Goal: Transaction & Acquisition: Book appointment/travel/reservation

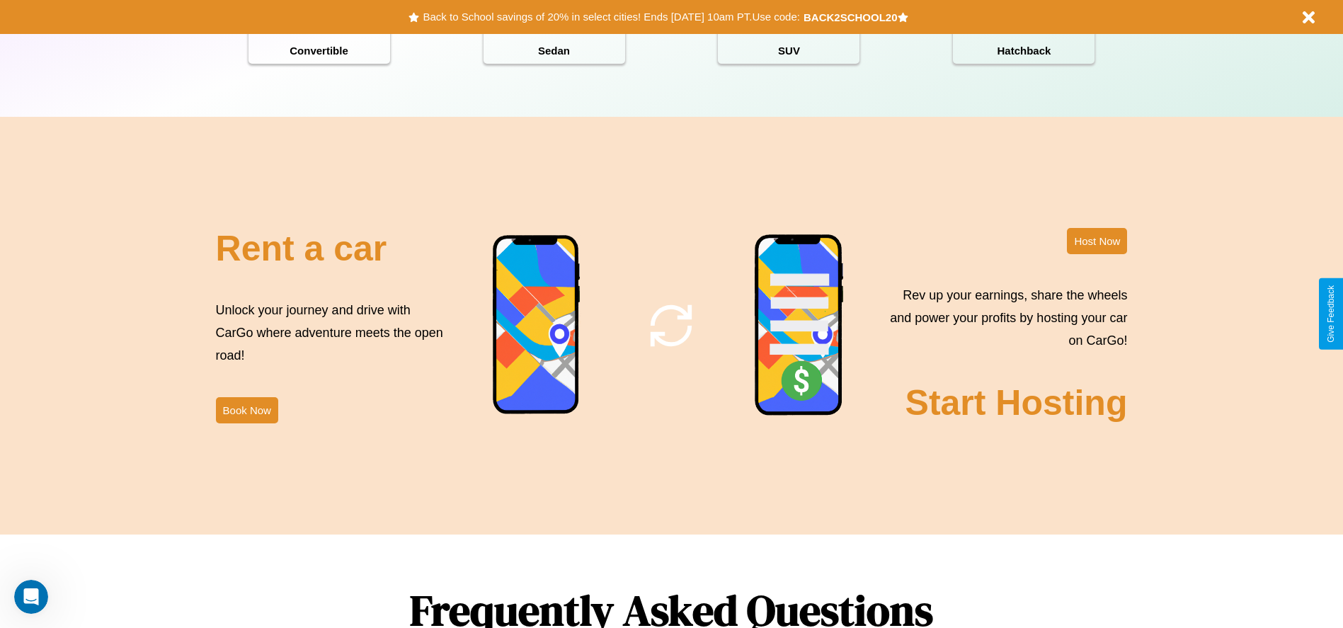
scroll to position [1713, 0]
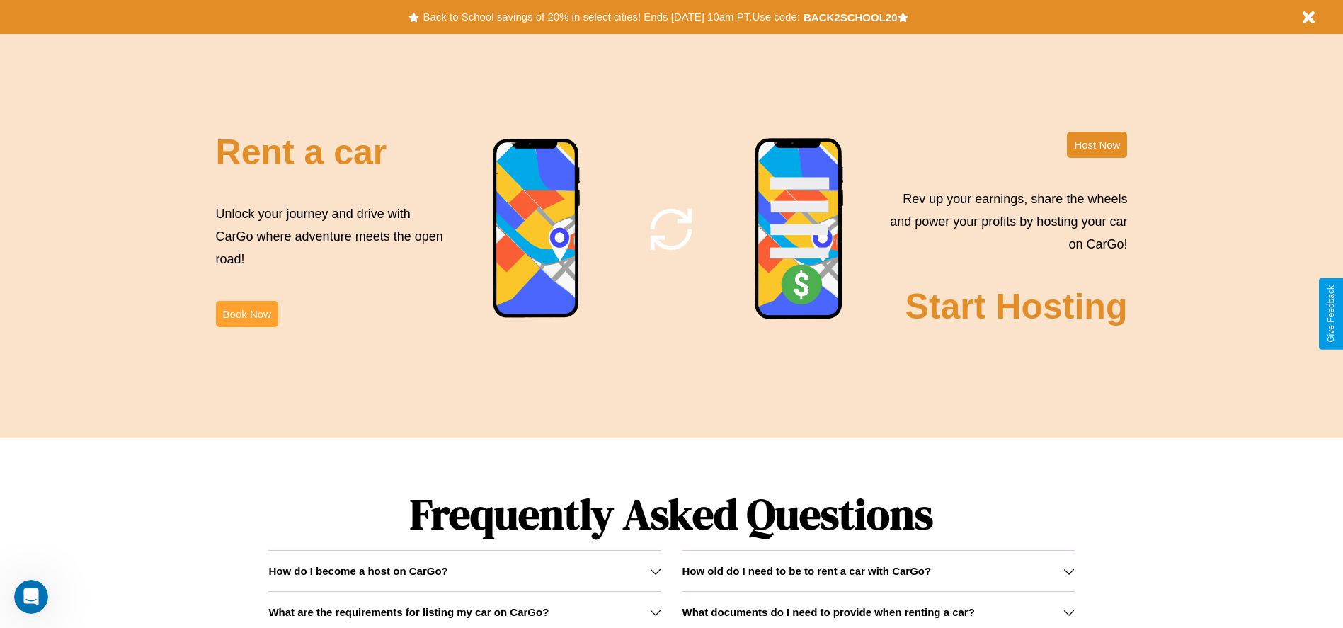
click at [246, 314] on button "Book Now" at bounding box center [247, 314] width 62 height 26
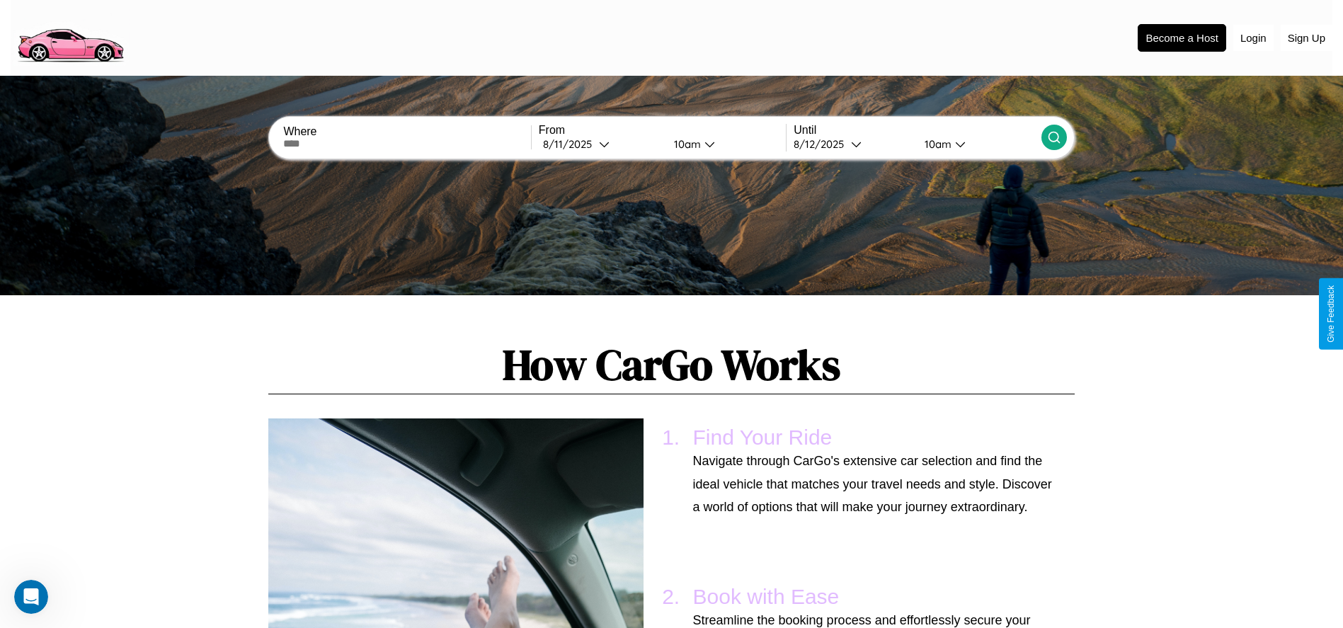
click at [407, 144] on input "text" at bounding box center [406, 143] width 247 height 11
type input "******"
click at [600, 144] on icon at bounding box center [604, 144] width 11 height 11
select select "*"
select select "****"
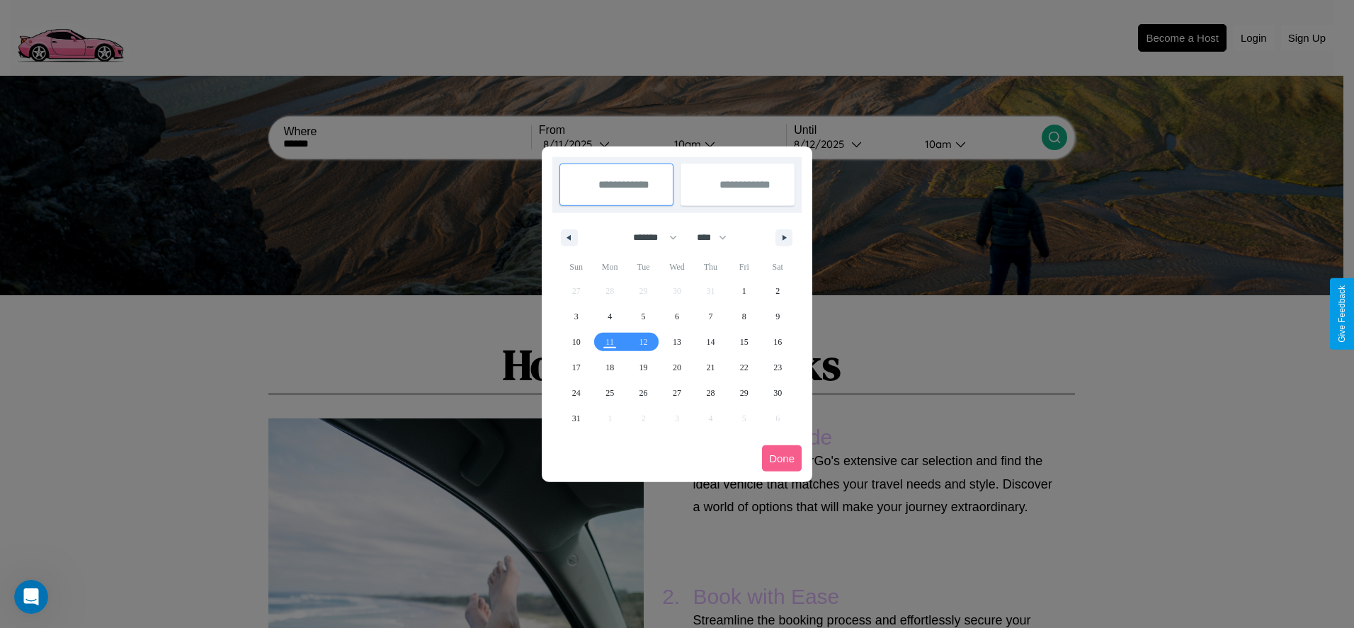
drag, startPoint x: 649, startPoint y: 237, endPoint x: 677, endPoint y: 284, distance: 54.6
click at [649, 237] on select "******* ******** ***** ***** *** **** **** ****** ********* ******* ******** **…" at bounding box center [652, 237] width 60 height 23
select select "*"
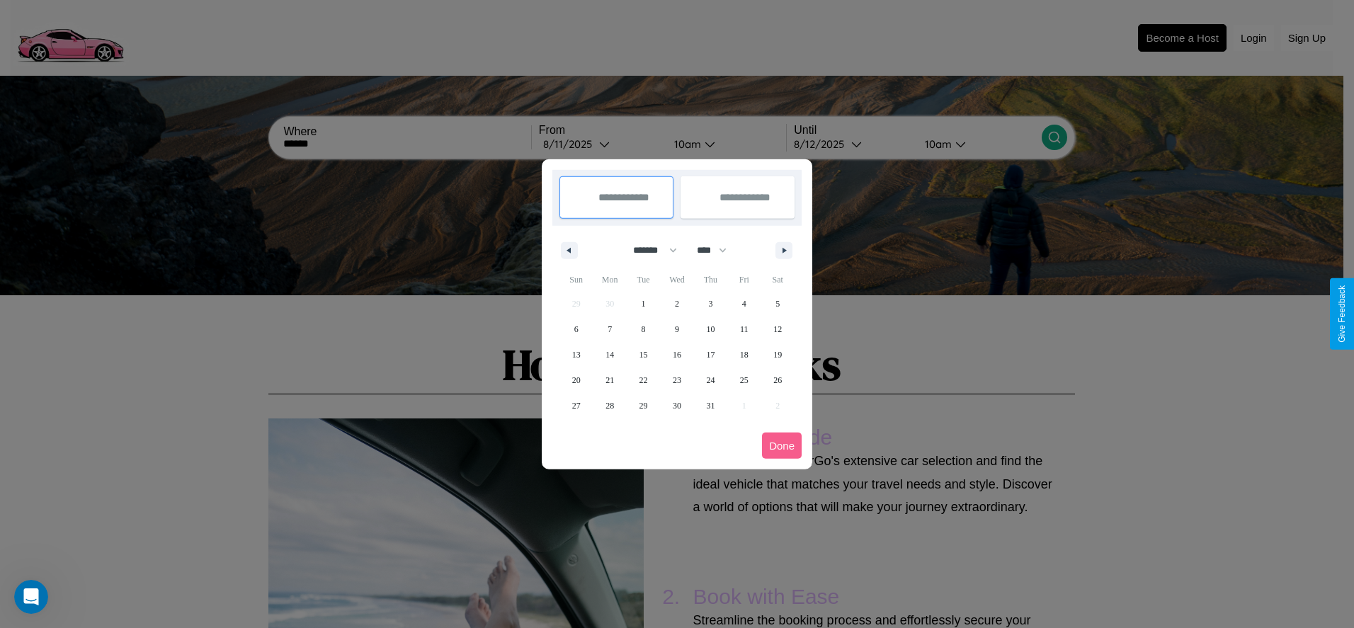
click at [718, 250] on select "**** **** **** **** **** **** **** **** **** **** **** **** **** **** **** ****…" at bounding box center [711, 250] width 42 height 23
select select "****"
click at [676, 329] on span "8" at bounding box center [677, 328] width 4 height 25
type input "**********"
click at [743, 329] on span "10" at bounding box center [744, 328] width 8 height 25
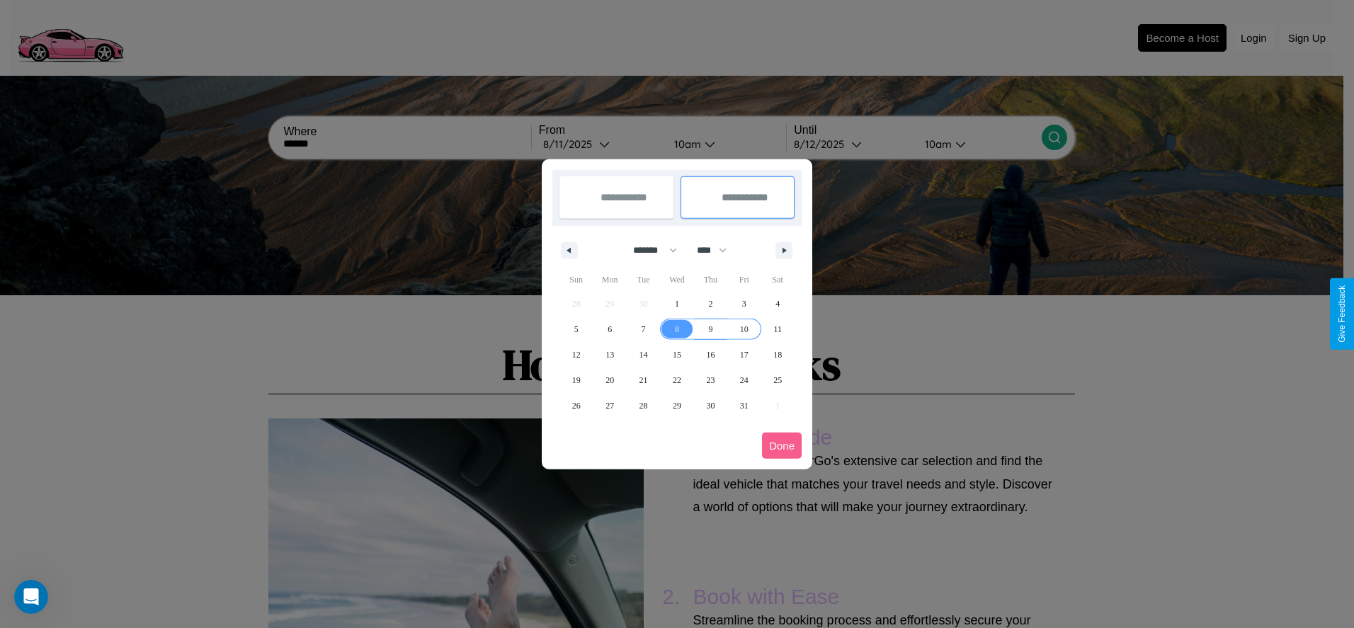
type input "**********"
click at [782, 445] on button "Done" at bounding box center [782, 446] width 40 height 26
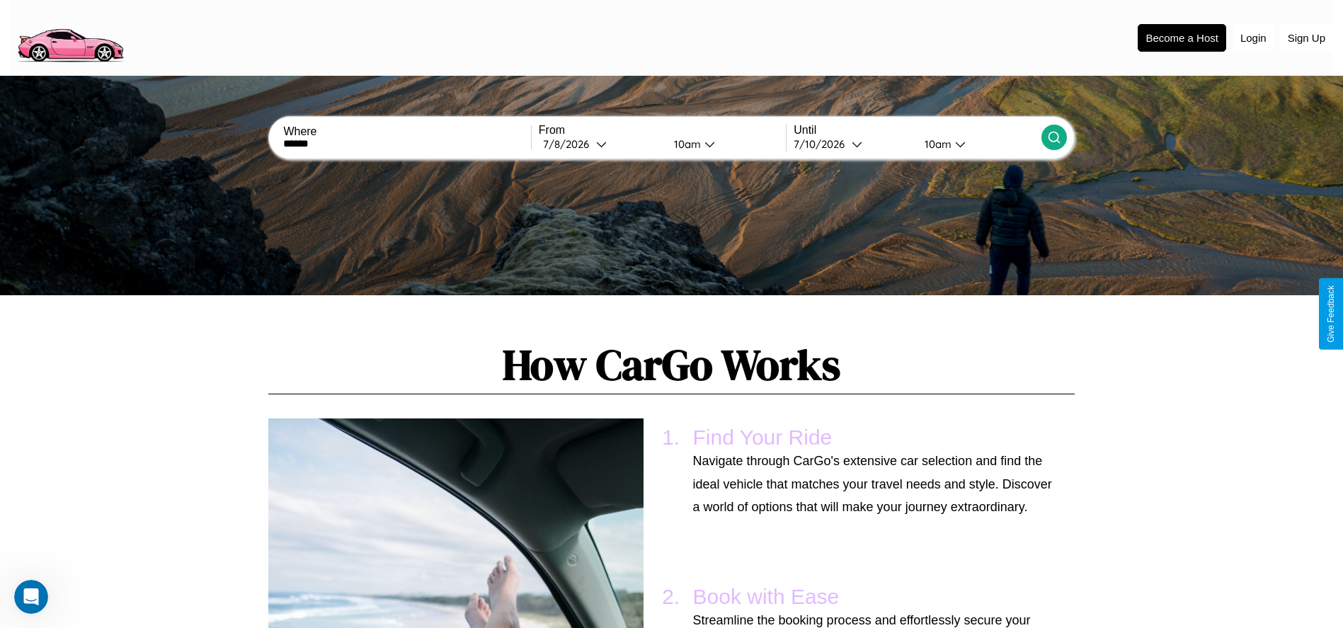
click at [936, 144] on div "10am" at bounding box center [937, 143] width 38 height 13
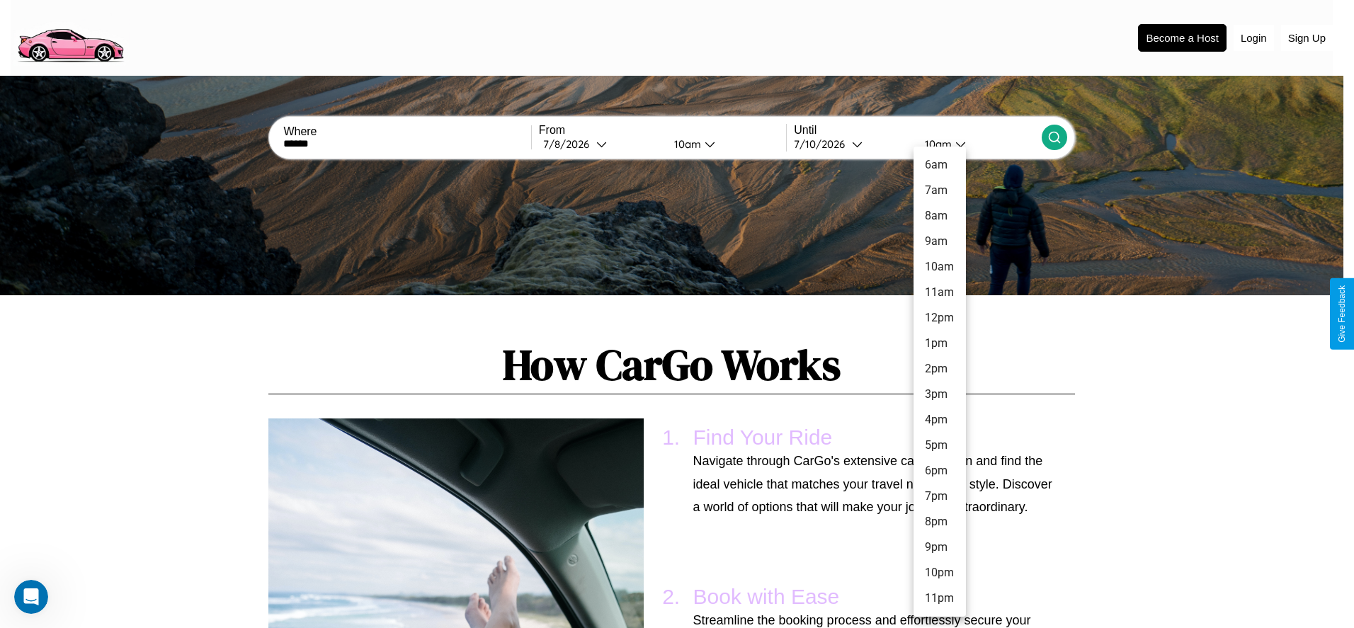
click at [939, 496] on li "7pm" at bounding box center [939, 496] width 52 height 25
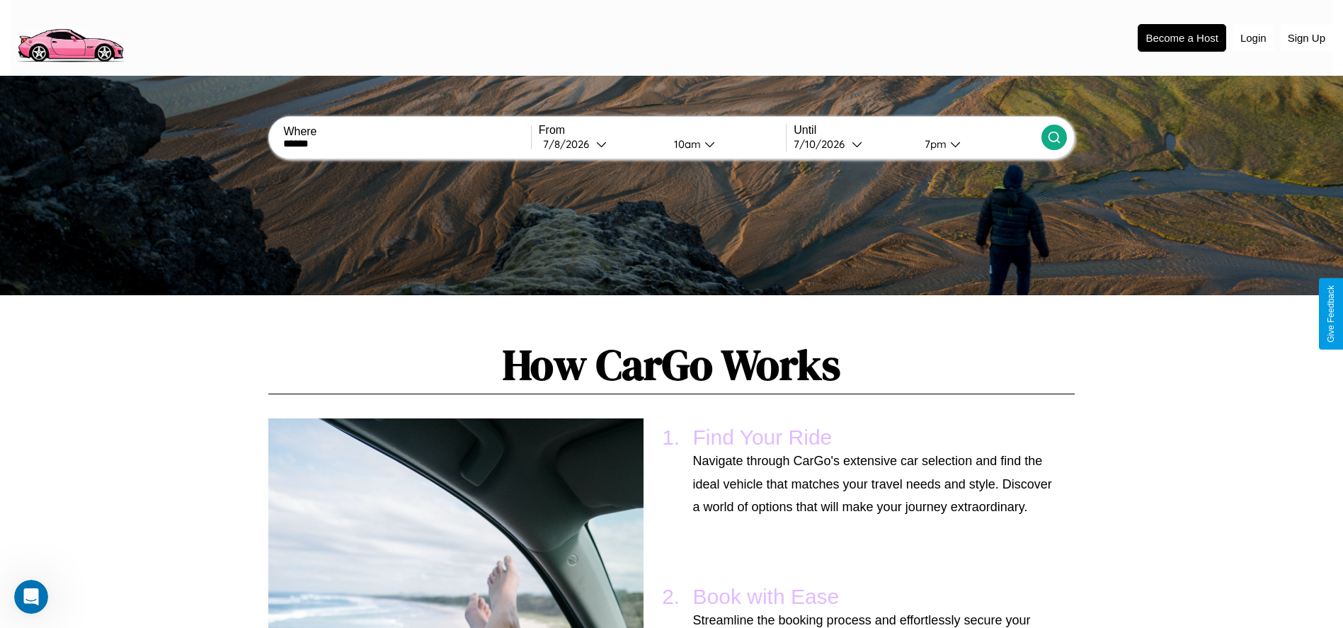
click at [1054, 137] on icon at bounding box center [1054, 137] width 14 height 14
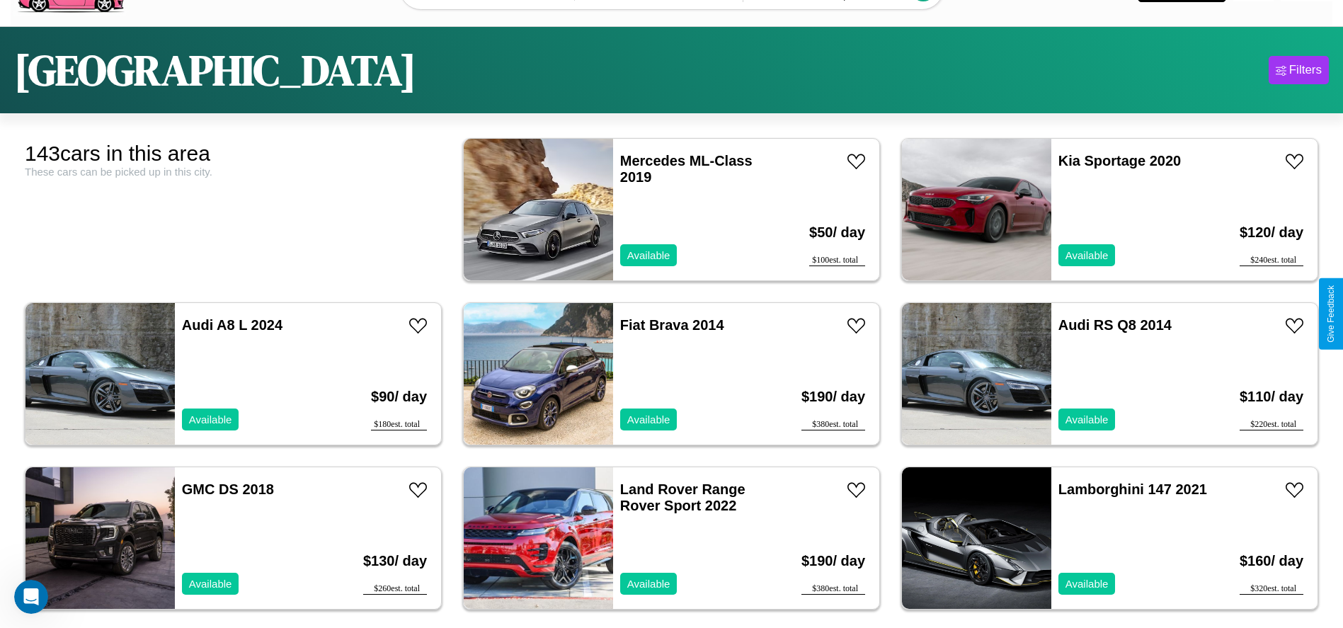
scroll to position [88, 0]
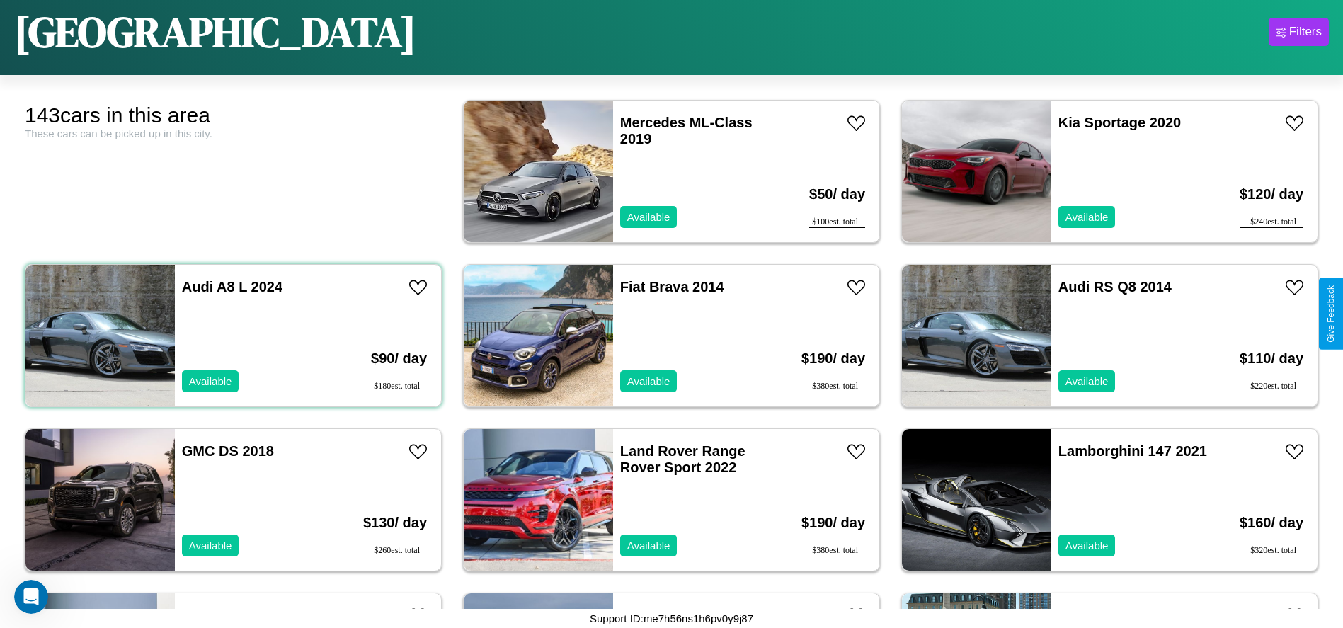
click at [232, 336] on div "Audi A8 L 2024 Available" at bounding box center [257, 336] width 164 height 142
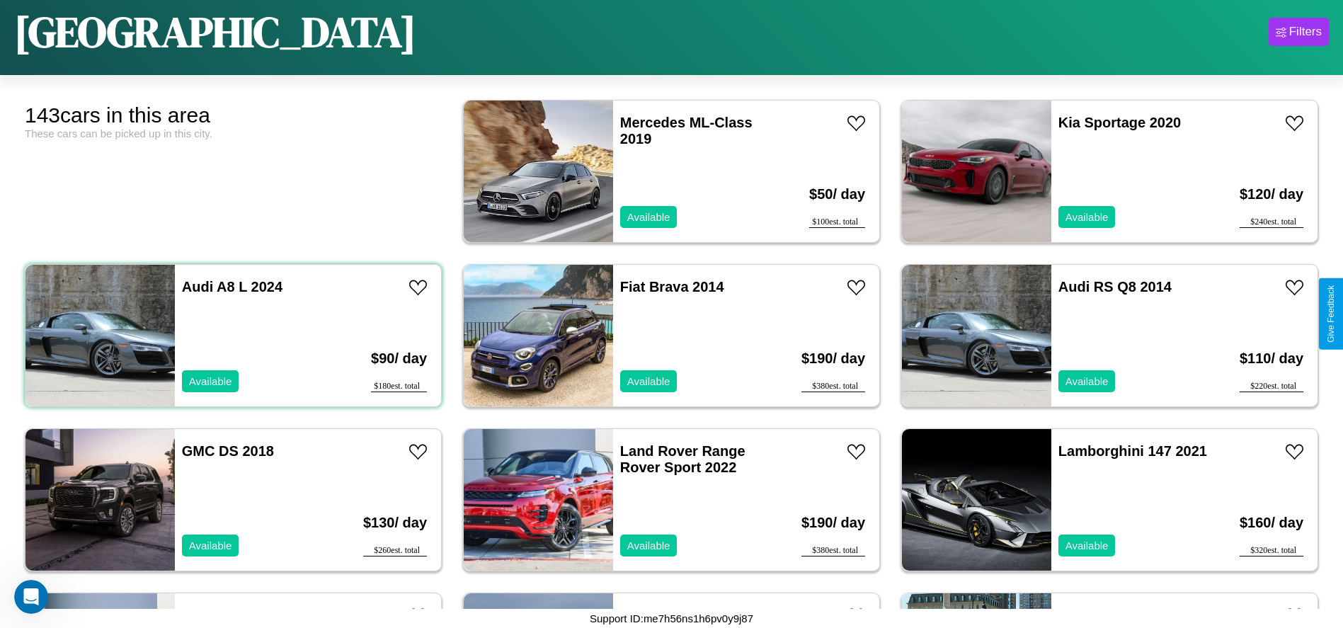
click at [232, 336] on div "Audi A8 L 2024 Available" at bounding box center [257, 336] width 164 height 142
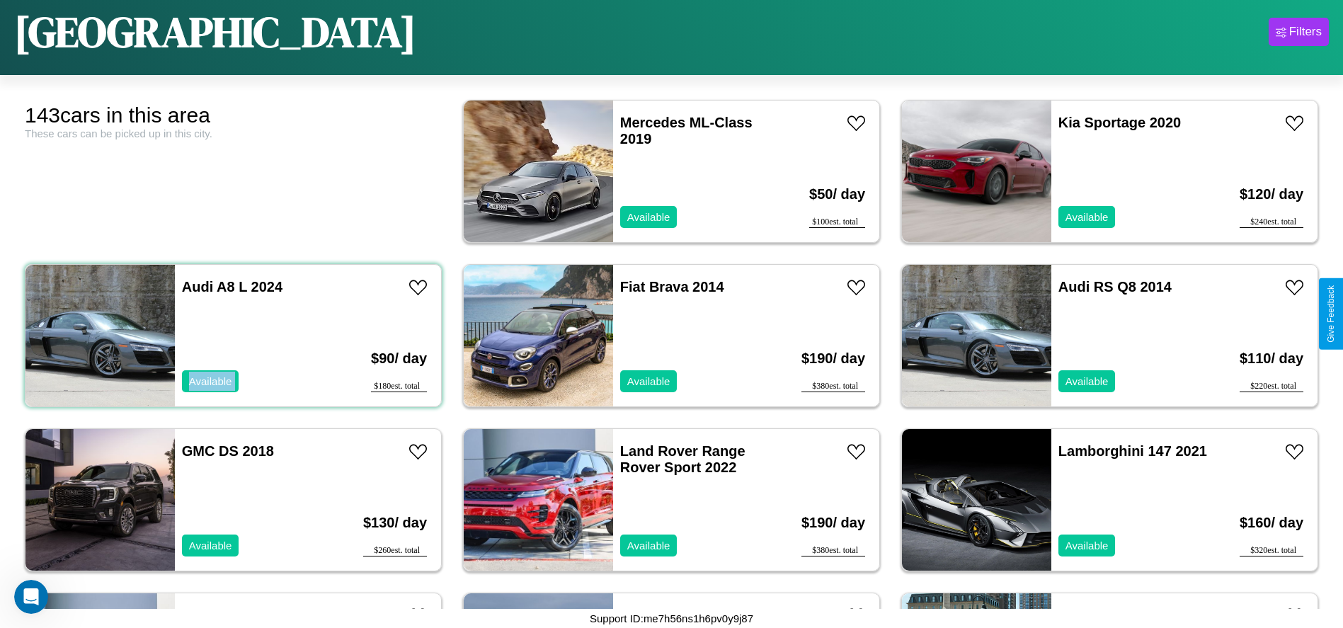
click at [232, 336] on div "Audi A8 L 2024 Available" at bounding box center [257, 336] width 164 height 142
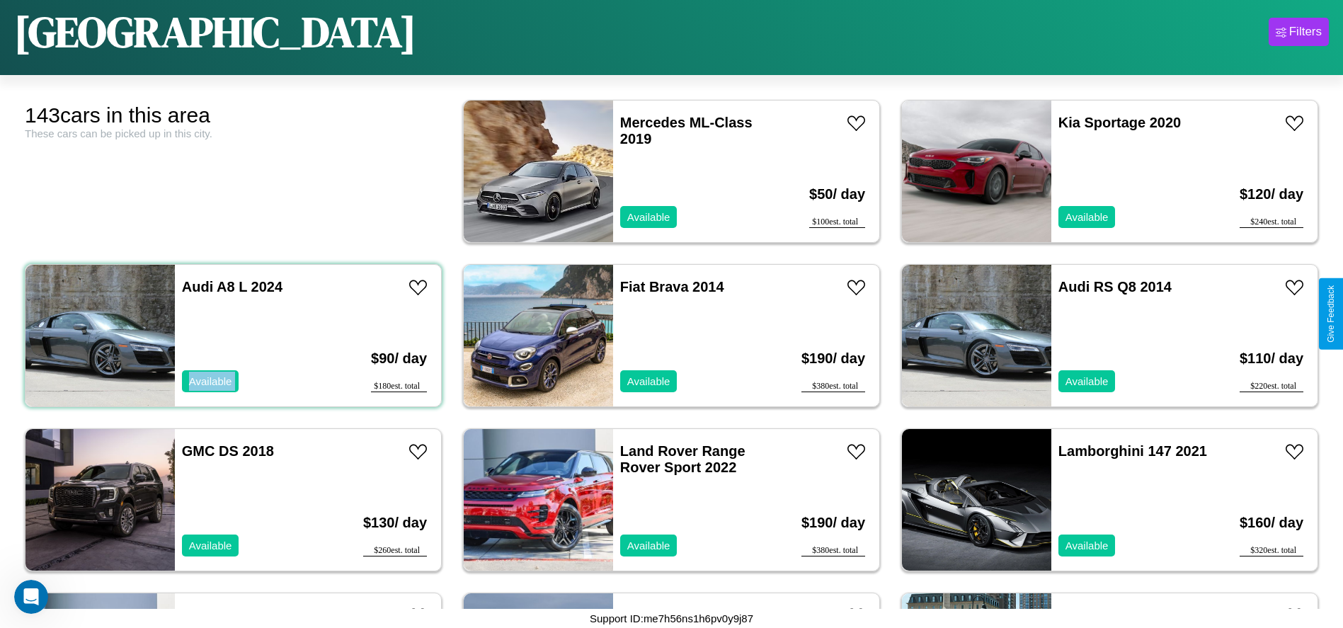
click at [232, 336] on div "Audi A8 L 2024 Available" at bounding box center [257, 336] width 164 height 142
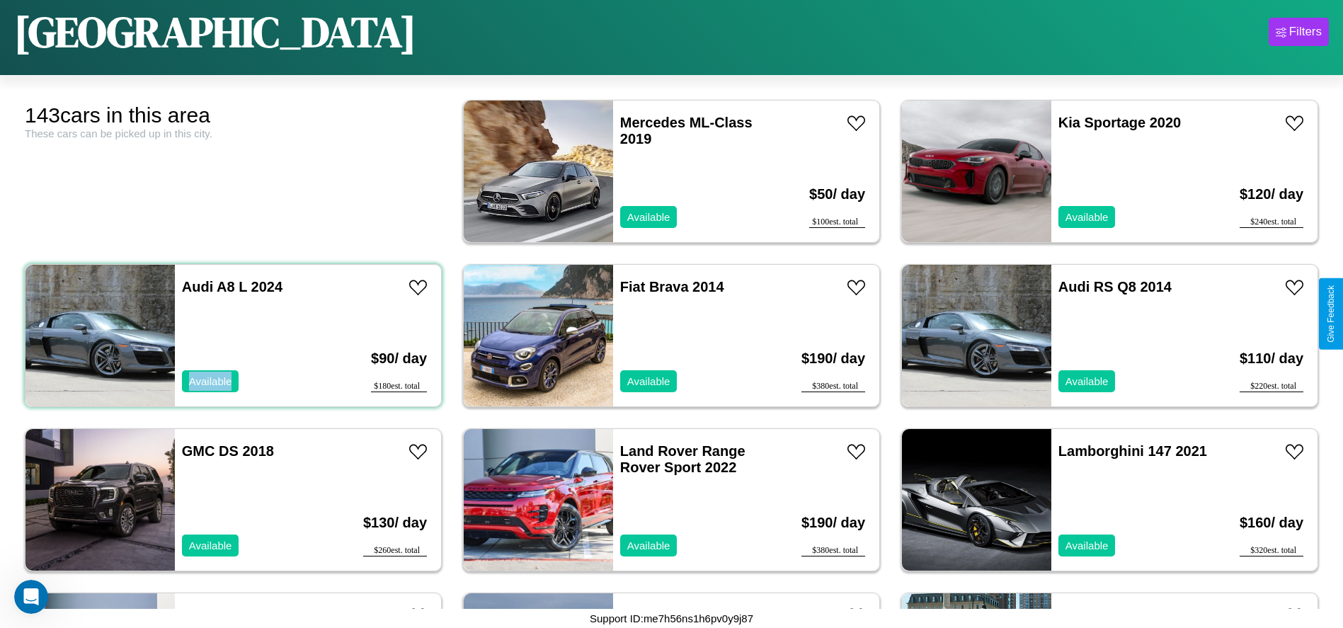
click at [232, 336] on div "Audi A8 L 2024 Available" at bounding box center [257, 336] width 164 height 142
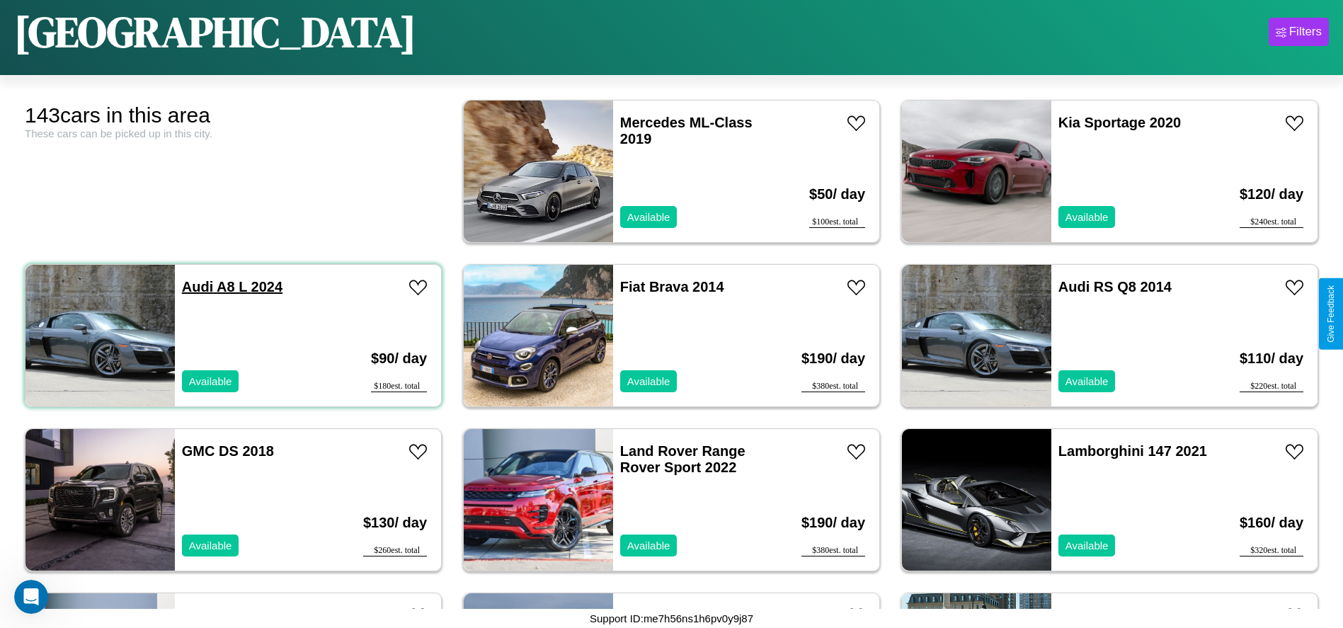
click at [196, 287] on link "Audi A8 L 2024" at bounding box center [232, 287] width 101 height 16
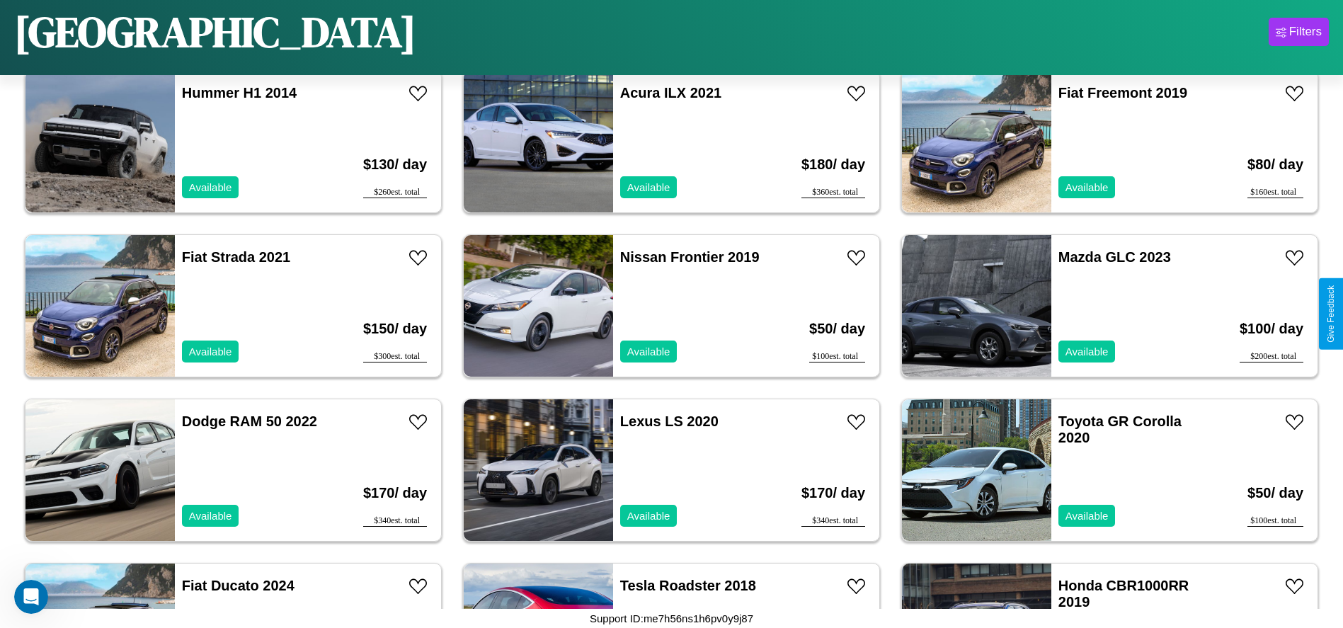
scroll to position [5578, 0]
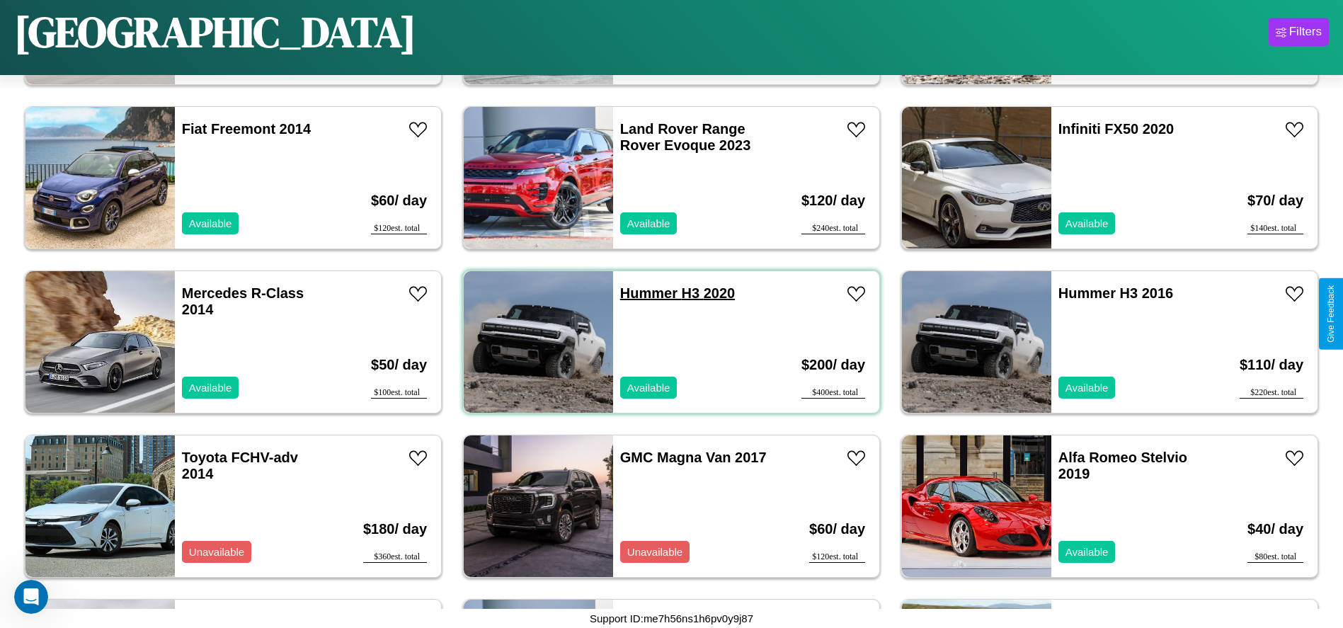
click at [644, 293] on link "Hummer H3 2020" at bounding box center [677, 293] width 115 height 16
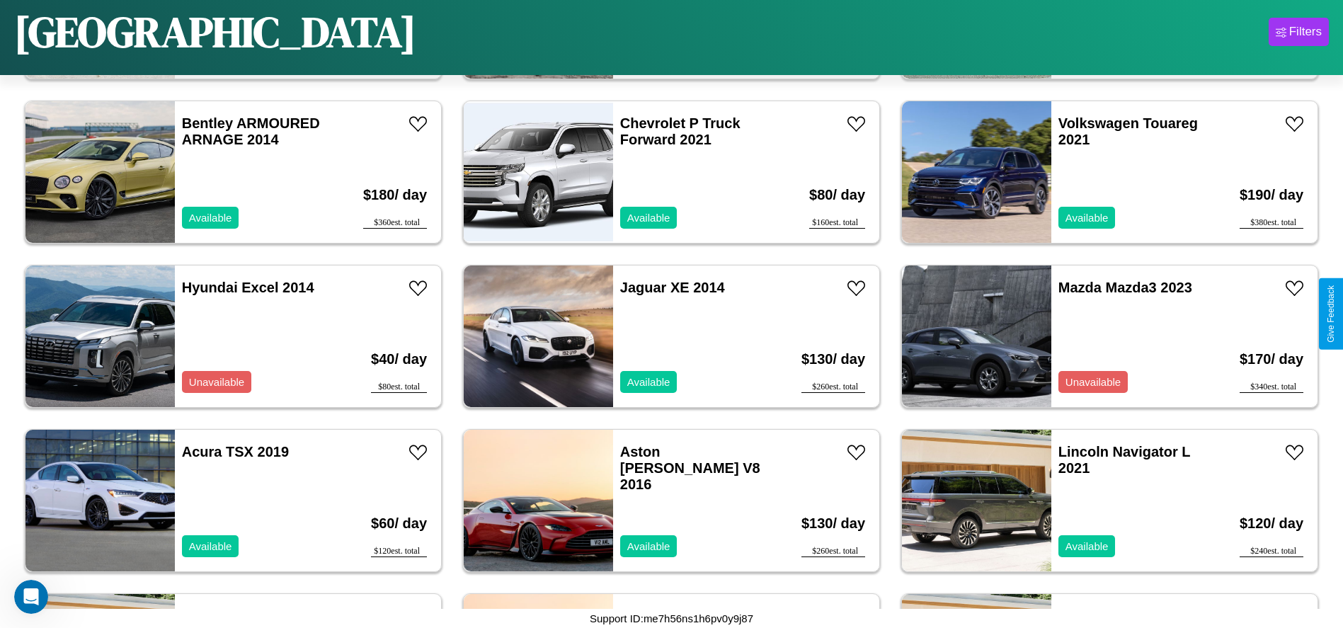
scroll to position [651, 0]
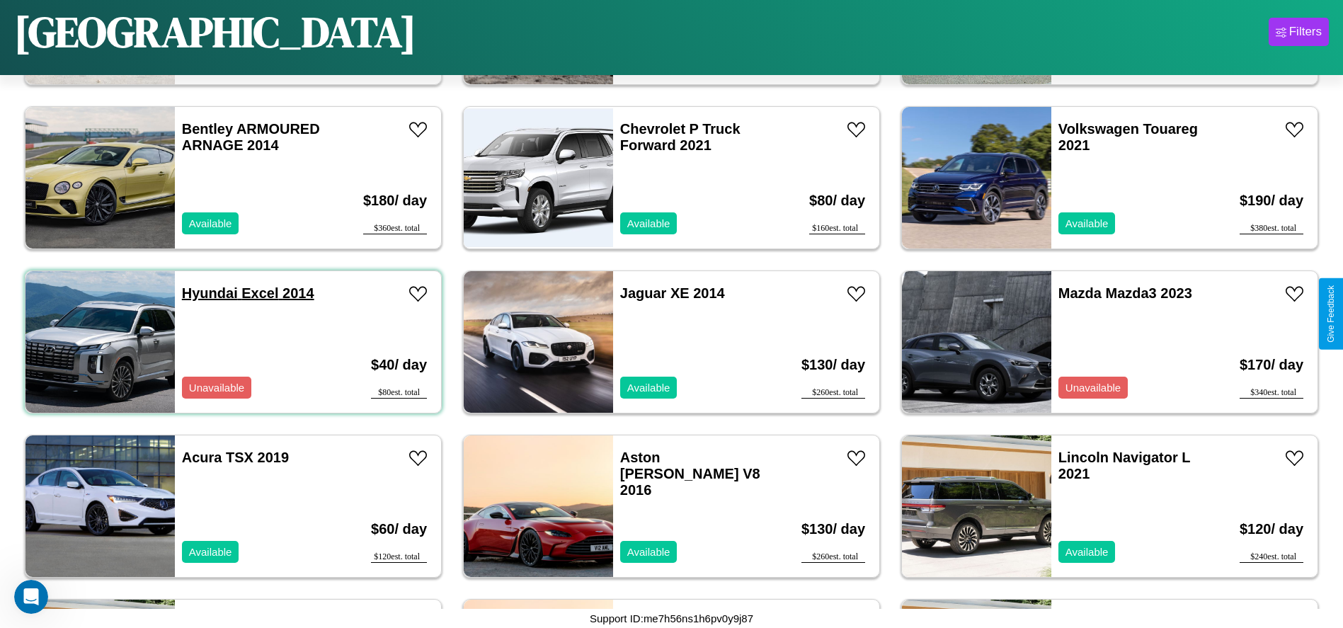
click at [208, 293] on link "Hyundai Excel 2014" at bounding box center [248, 293] width 132 height 16
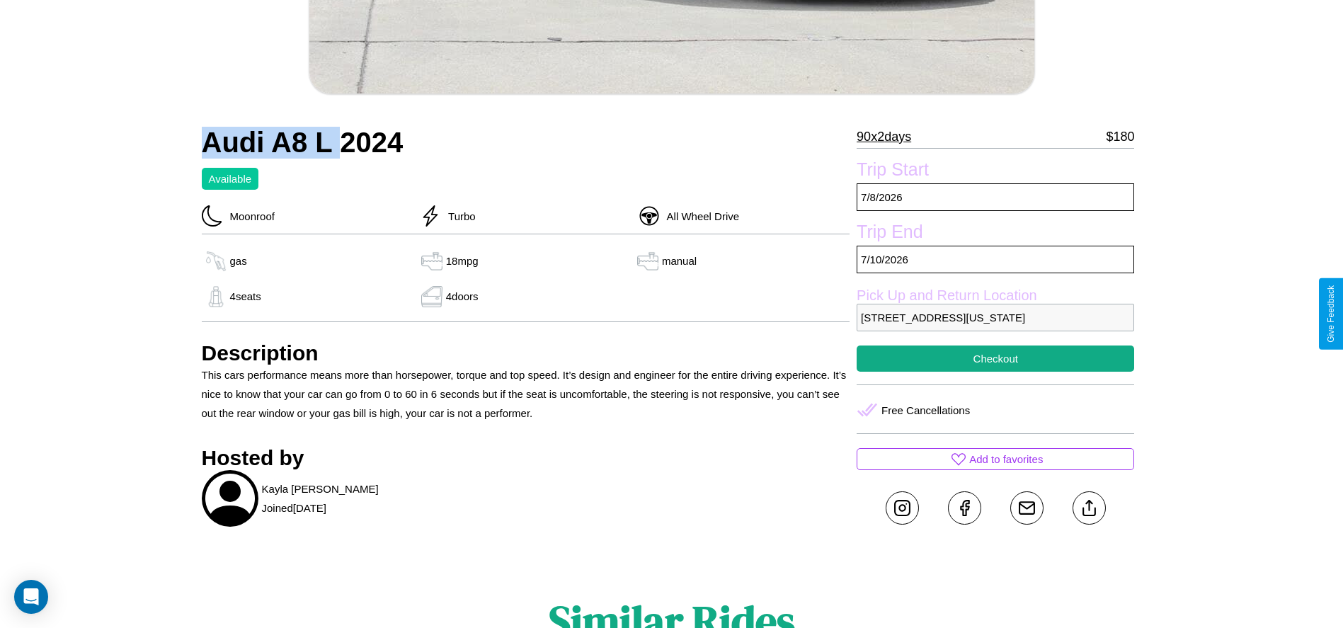
scroll to position [479, 0]
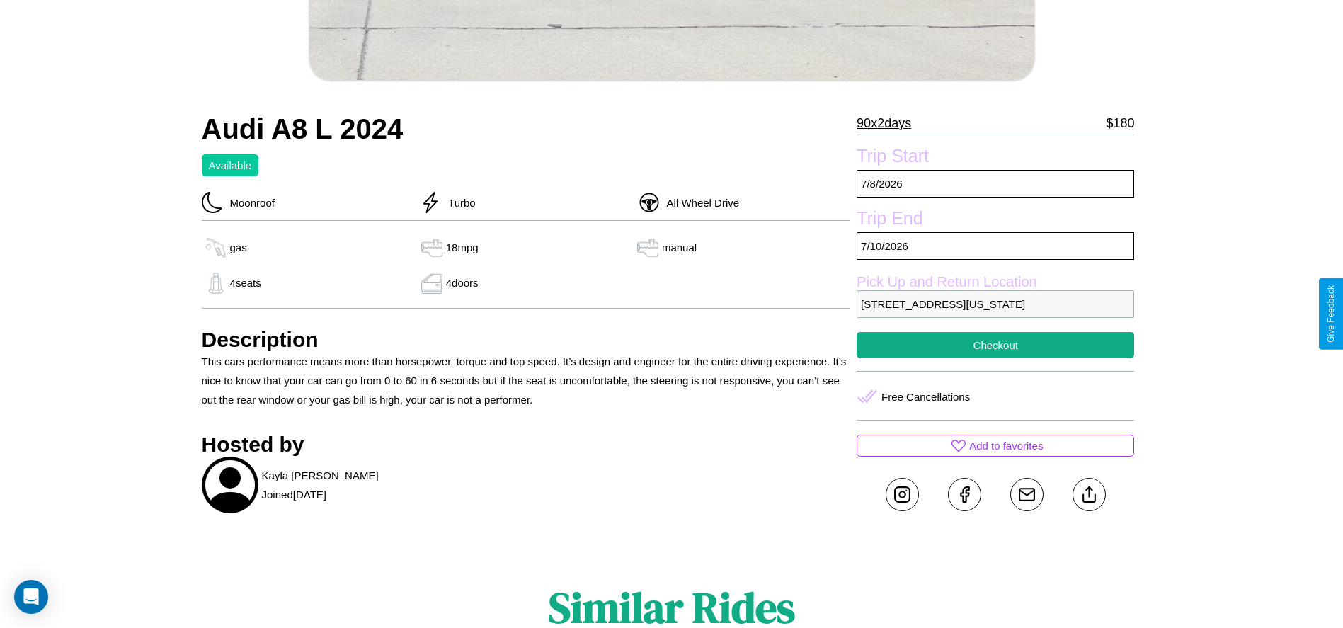
click at [995, 314] on p "3968 Center Street Denver Colorado 45787 United States" at bounding box center [996, 304] width 278 height 28
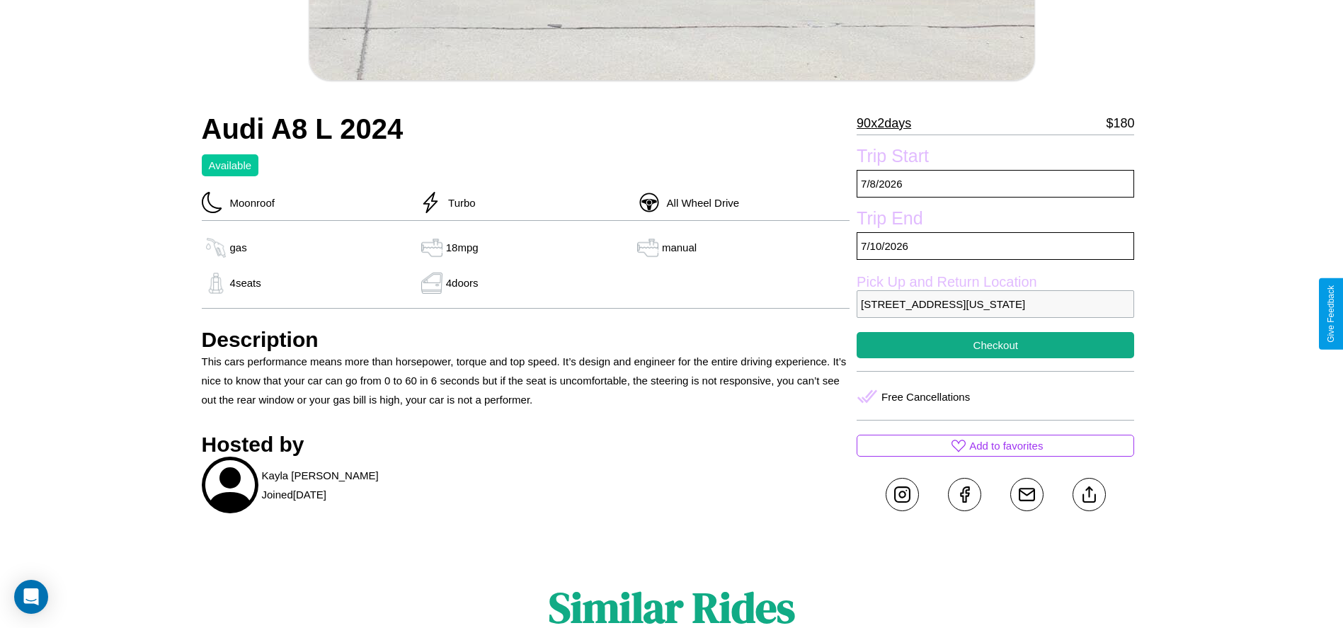
click at [995, 314] on p "3968 Center Street Denver Colorado 45787 United States" at bounding box center [996, 304] width 278 height 28
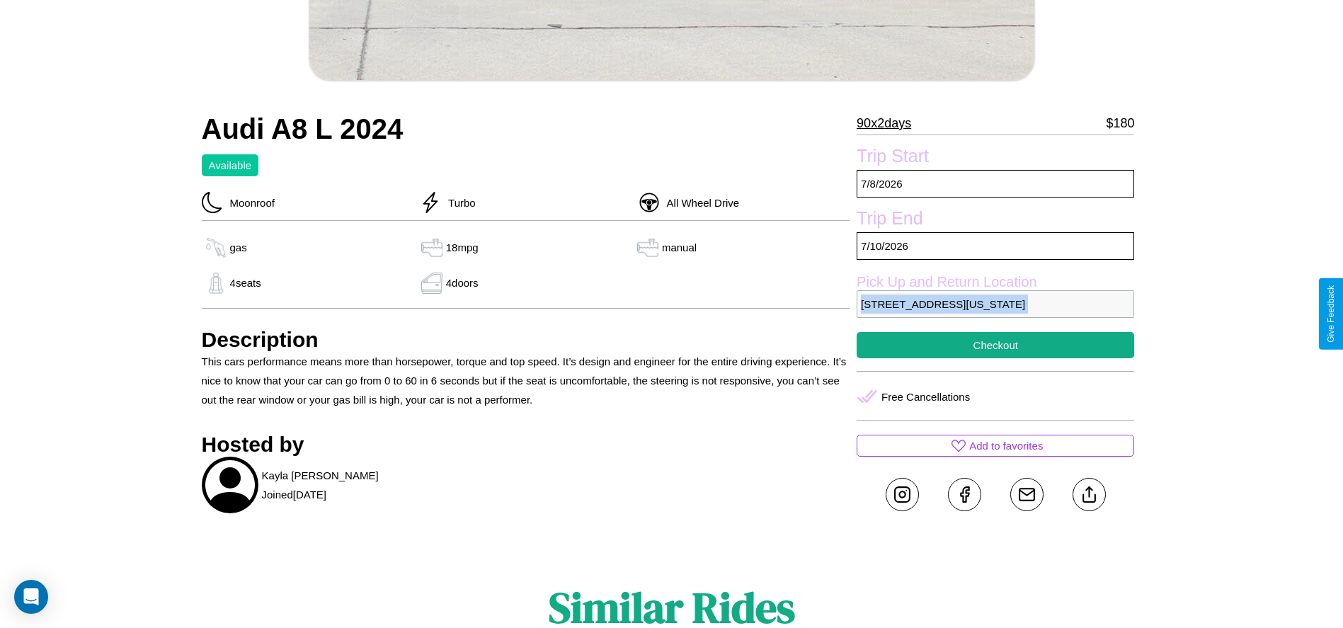
click at [995, 314] on p "3968 Center Street Denver Colorado 45787 United States" at bounding box center [996, 304] width 278 height 28
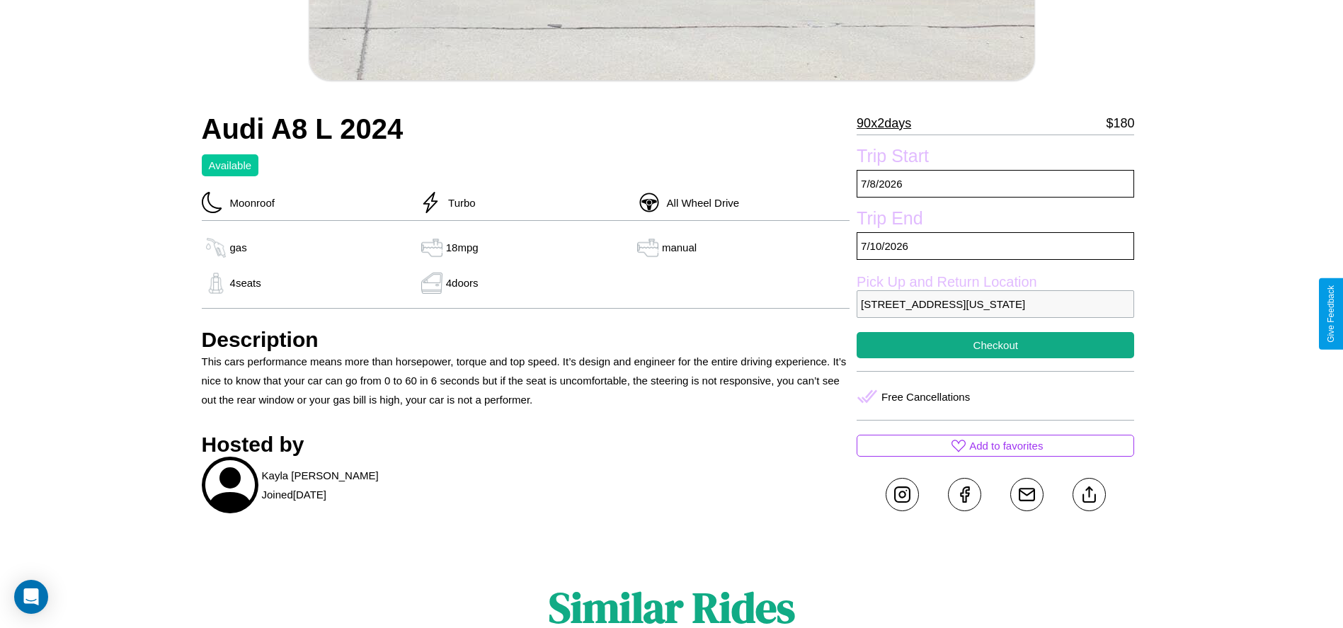
click at [995, 314] on p "3968 Center Street Denver Colorado 45787 United States" at bounding box center [996, 304] width 278 height 28
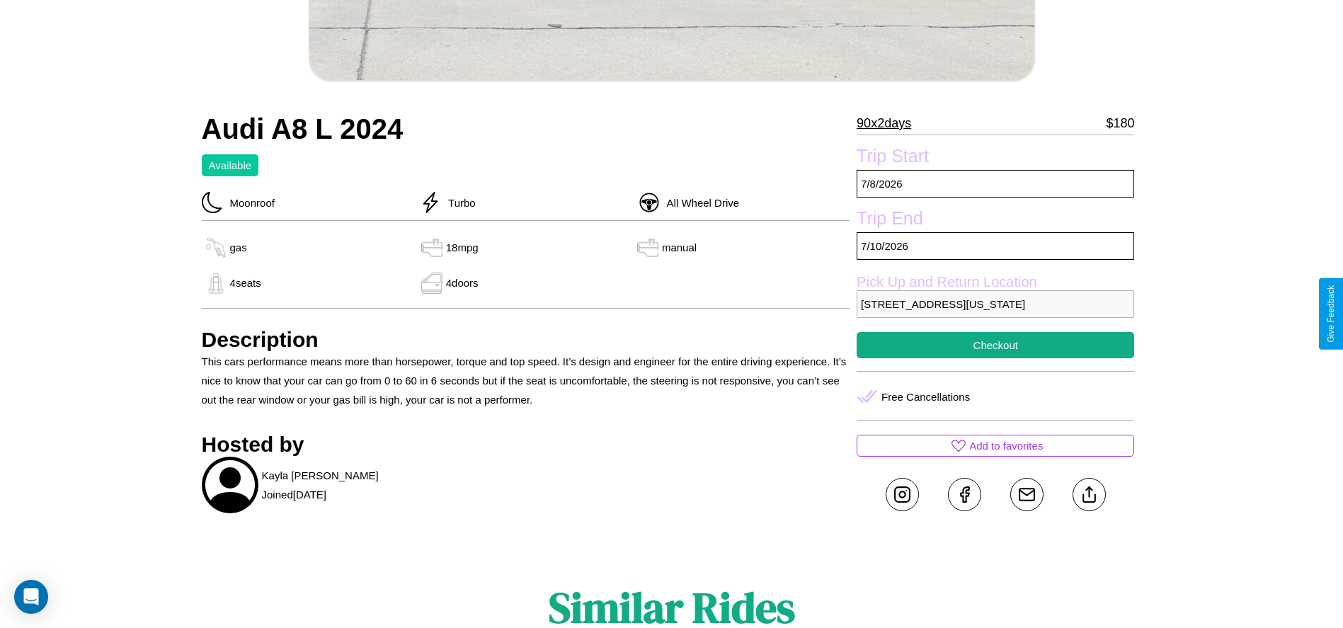
click at [995, 314] on p "3968 Center Street Denver Colorado 45787 United States" at bounding box center [996, 304] width 278 height 28
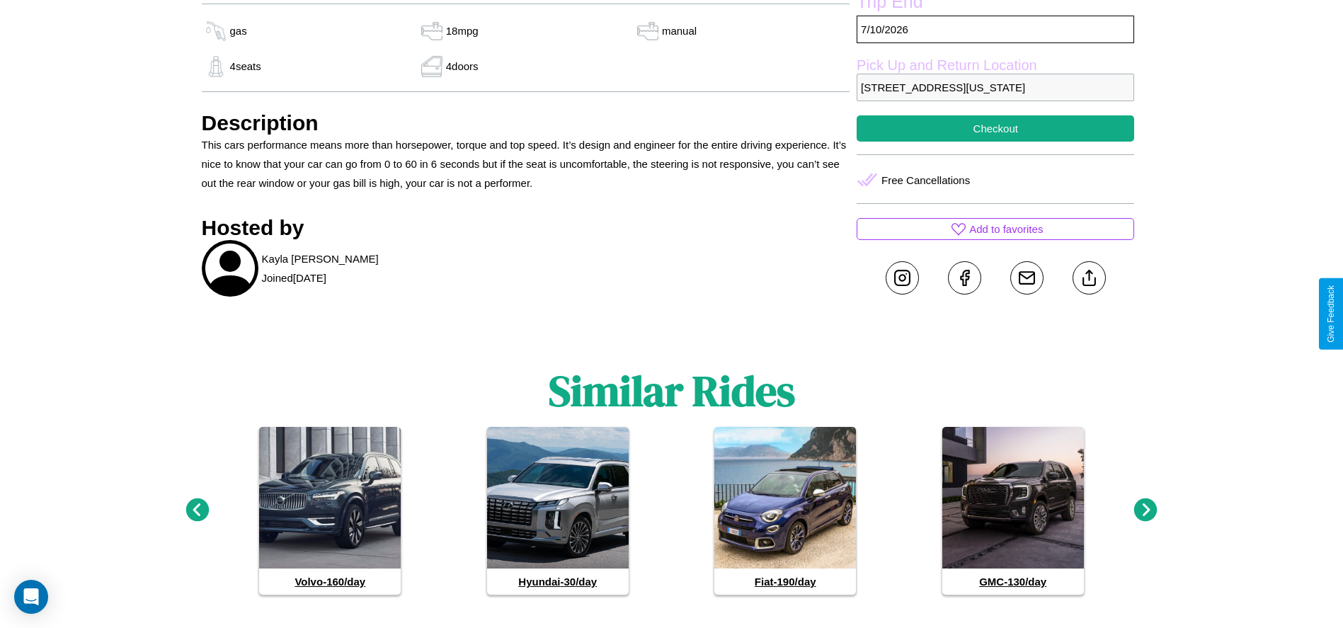
scroll to position [729, 0]
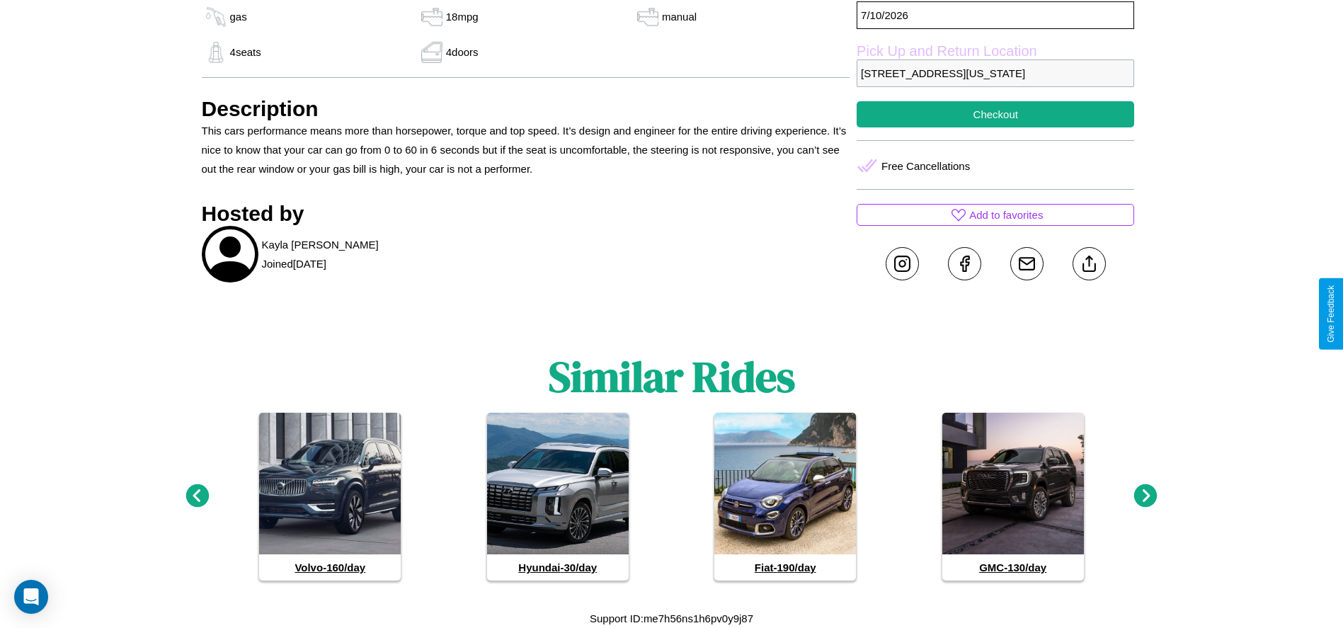
click at [1146, 496] on icon at bounding box center [1145, 495] width 23 height 23
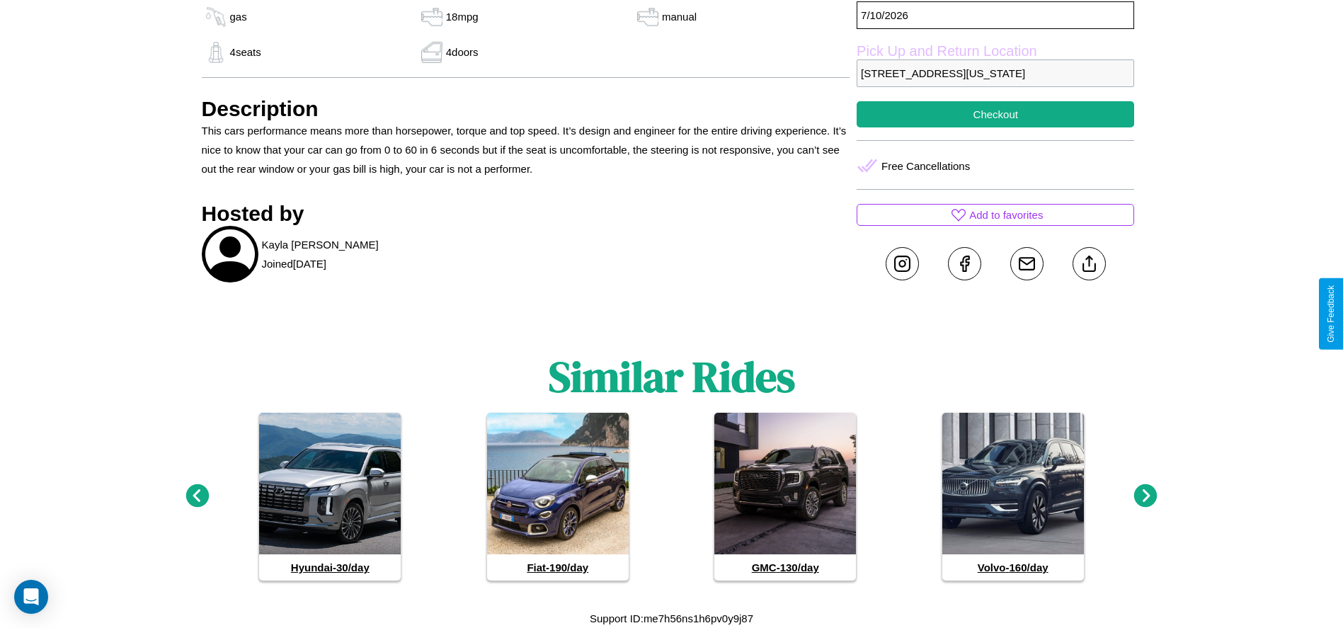
click at [197, 496] on icon at bounding box center [196, 495] width 23 height 23
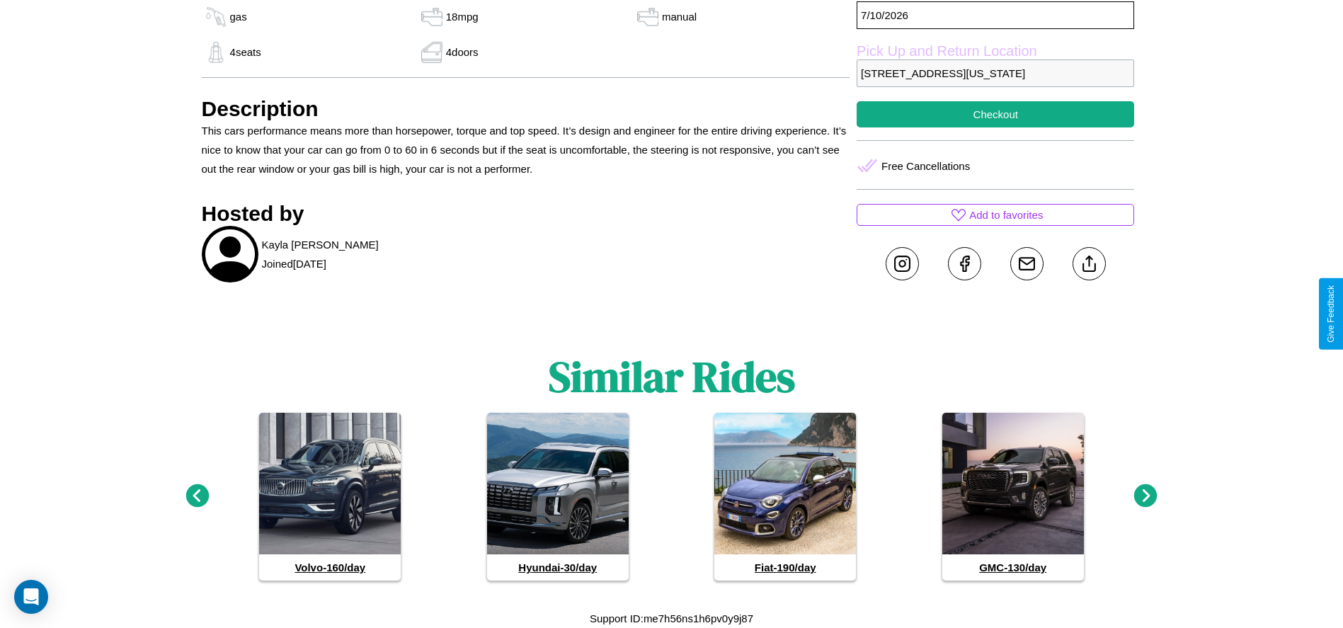
click at [197, 496] on icon at bounding box center [196, 495] width 23 height 23
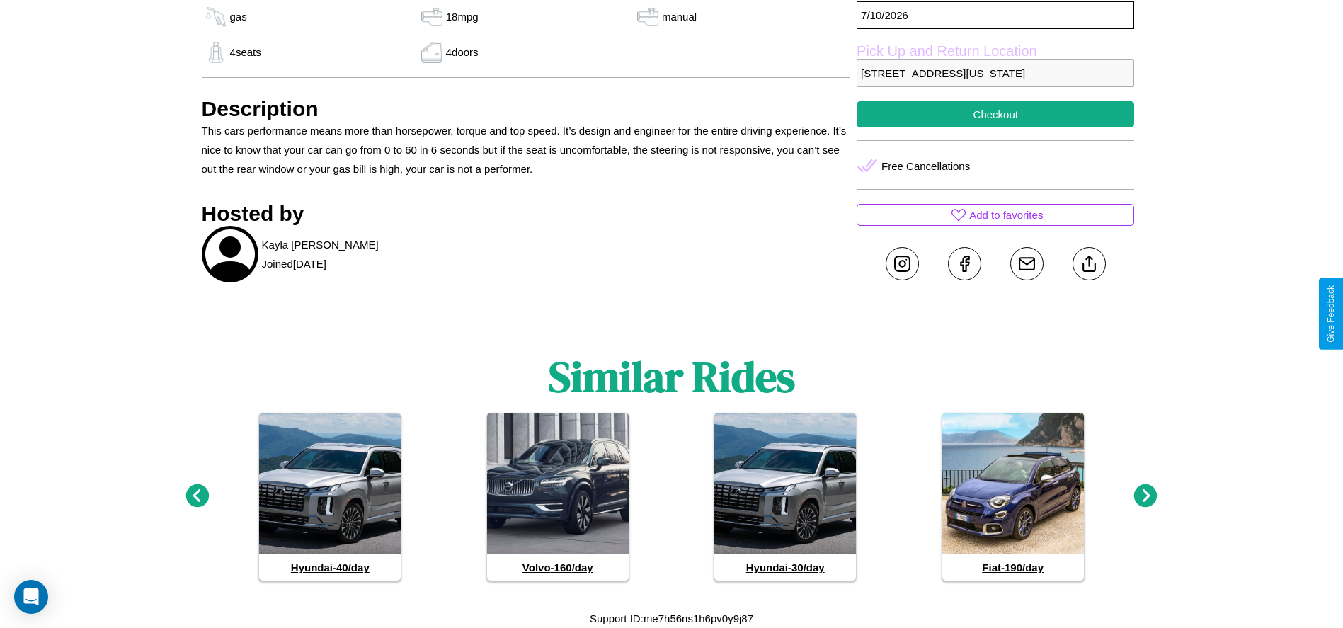
click at [1146, 496] on icon at bounding box center [1145, 495] width 23 height 23
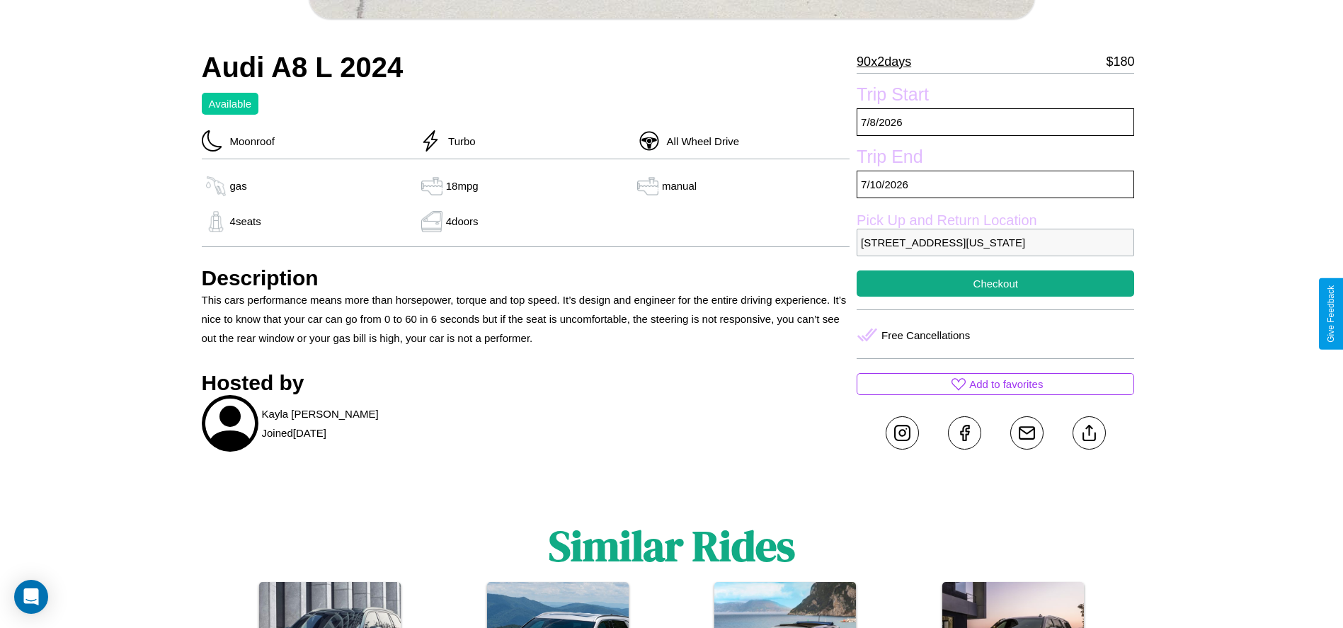
scroll to position [529, 0]
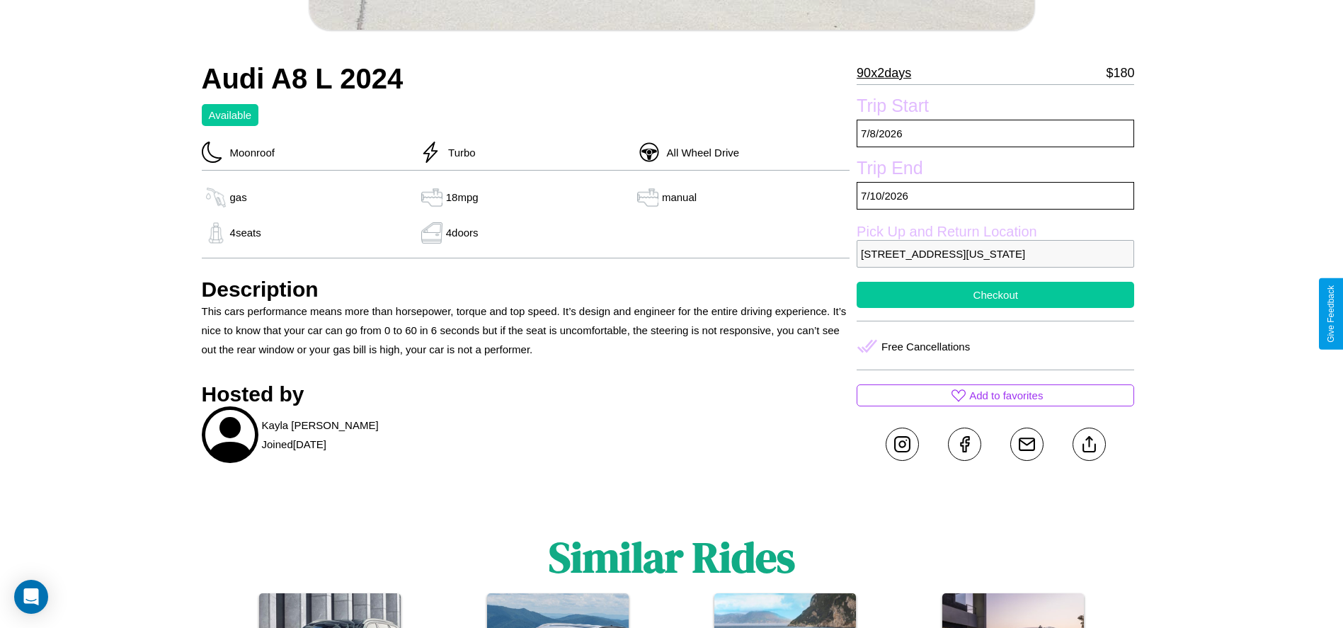
click at [995, 308] on button "Checkout" at bounding box center [996, 295] width 278 height 26
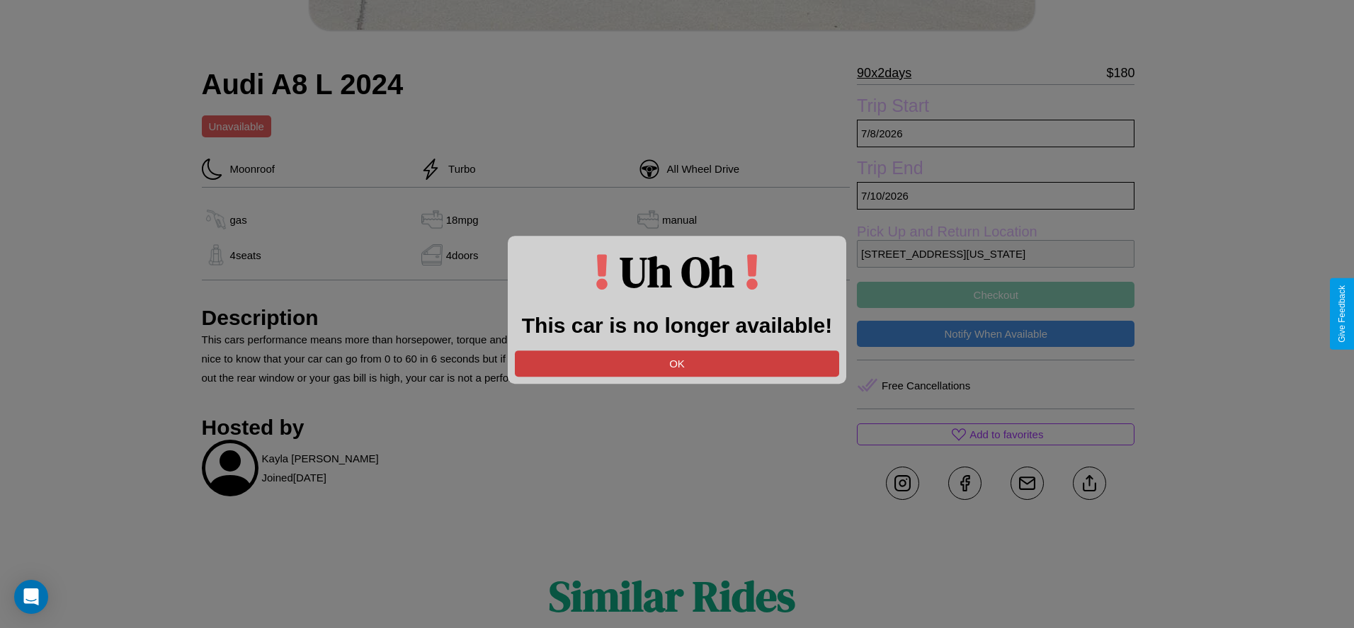
click at [677, 363] on button "OK" at bounding box center [677, 363] width 324 height 26
